Goal: Navigation & Orientation: Find specific page/section

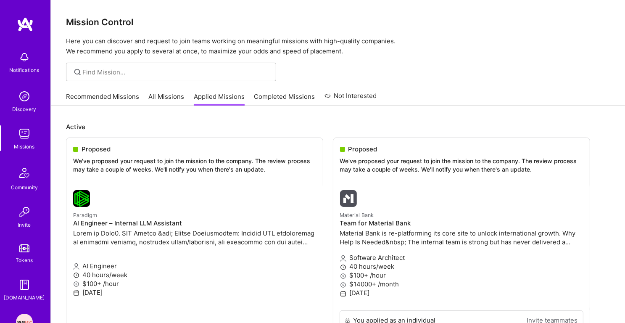
click at [104, 97] on link "Recommended Missions" at bounding box center [102, 99] width 73 height 14
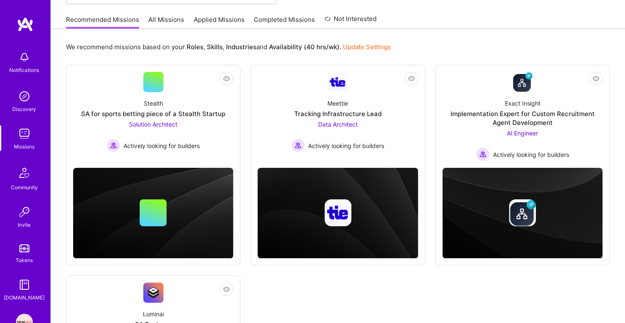
scroll to position [48, 0]
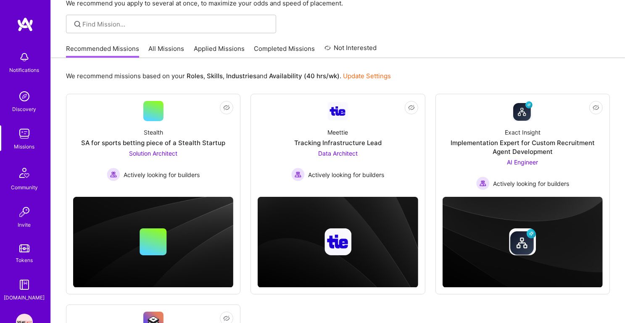
click at [211, 54] on link "Applied Missions" at bounding box center [219, 51] width 51 height 14
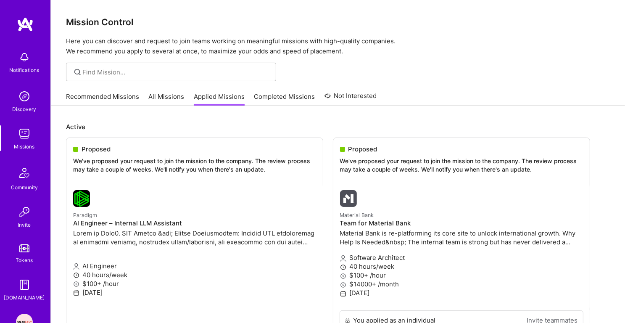
click at [118, 92] on link "Recommended Missions" at bounding box center [102, 99] width 73 height 14
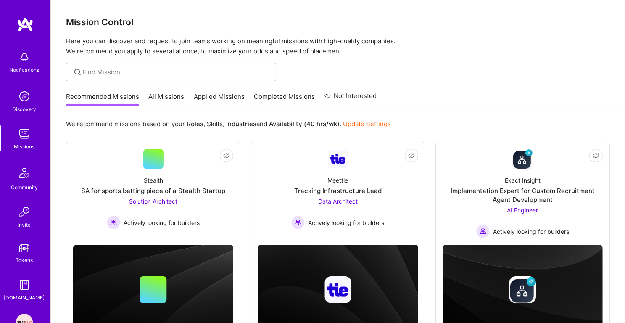
click at [217, 97] on link "Applied Missions" at bounding box center [219, 99] width 51 height 14
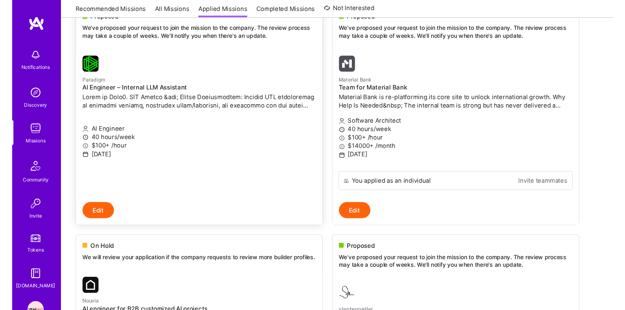
scroll to position [135, 0]
